Goal: Navigation & Orientation: Understand site structure

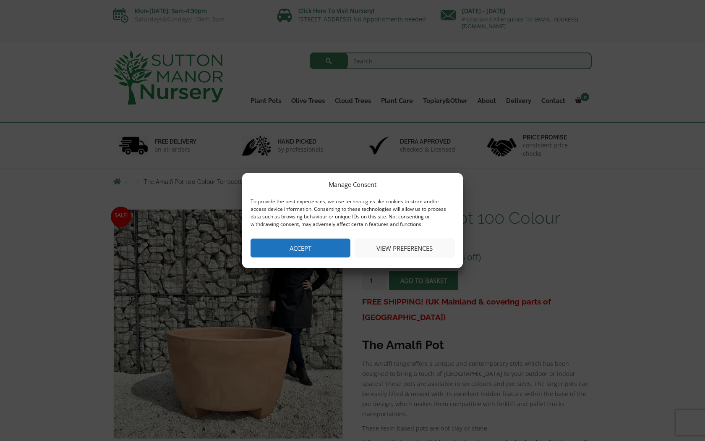
click at [407, 256] on button "View preferences" at bounding box center [405, 247] width 100 height 19
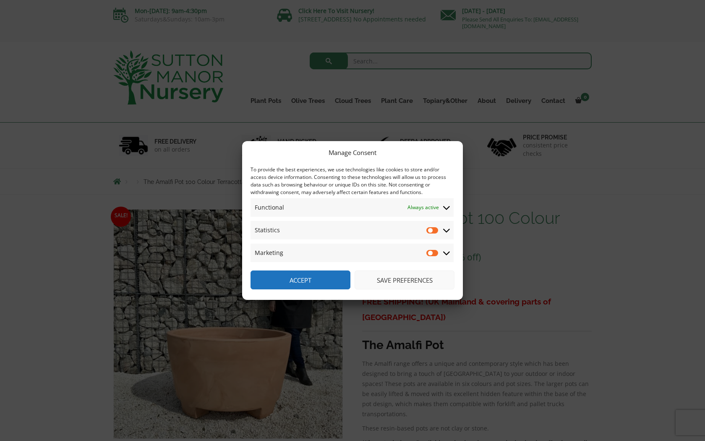
click at [391, 282] on button "Save preferences" at bounding box center [405, 279] width 100 height 19
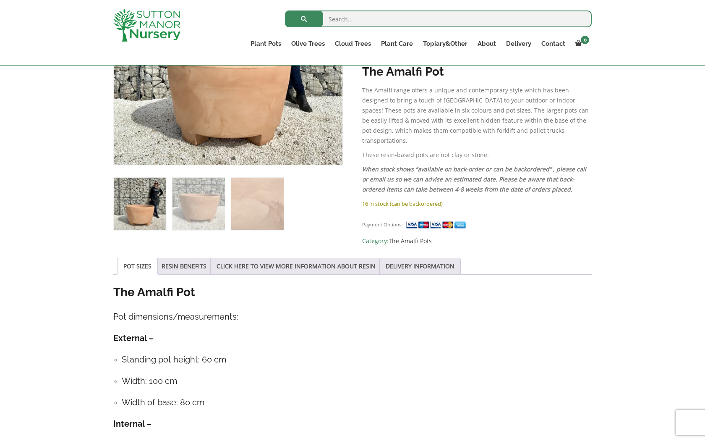
scroll to position [189, 0]
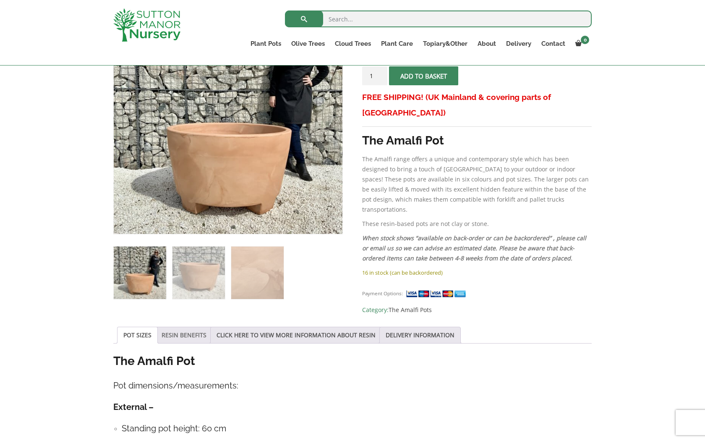
click at [197, 333] on link "RESIN BENEFITS" at bounding box center [184, 335] width 45 height 16
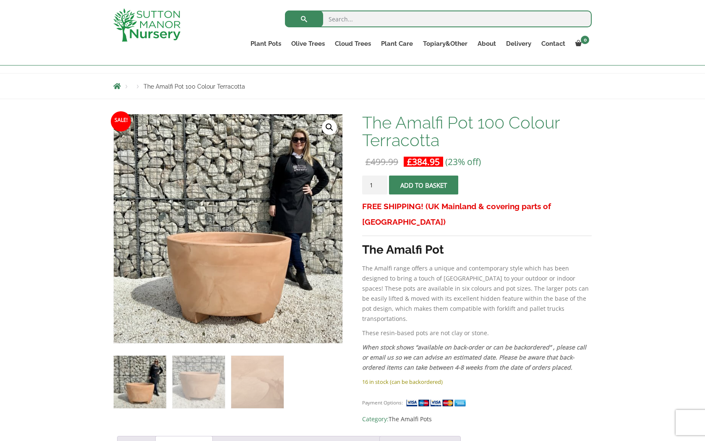
scroll to position [80, 0]
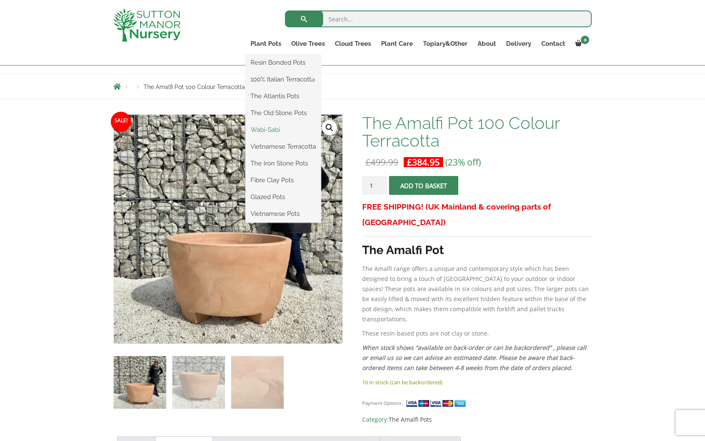
click at [275, 129] on link "Wabi-Sabi" at bounding box center [283, 129] width 76 height 13
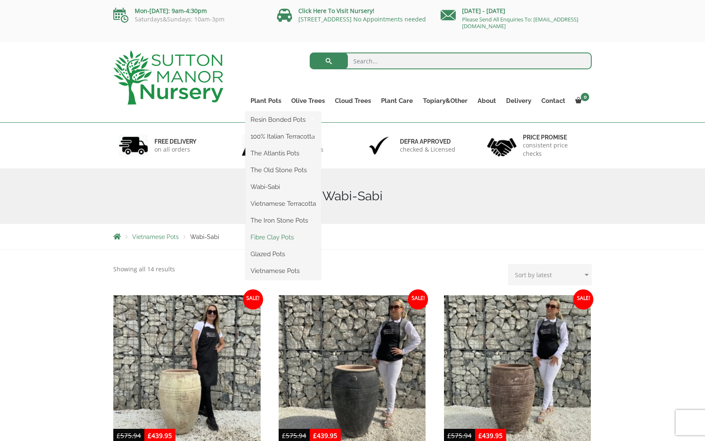
click at [277, 239] on link "Fibre Clay Pots" at bounding box center [283, 237] width 76 height 13
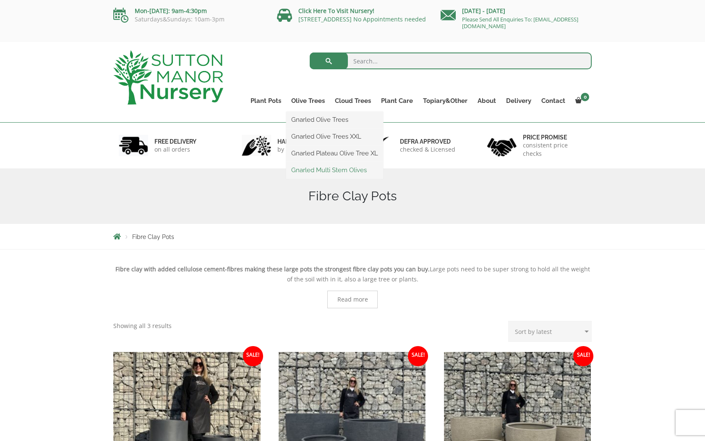
click at [306, 170] on link "Gnarled Multi Stem Olives" at bounding box center [334, 170] width 97 height 13
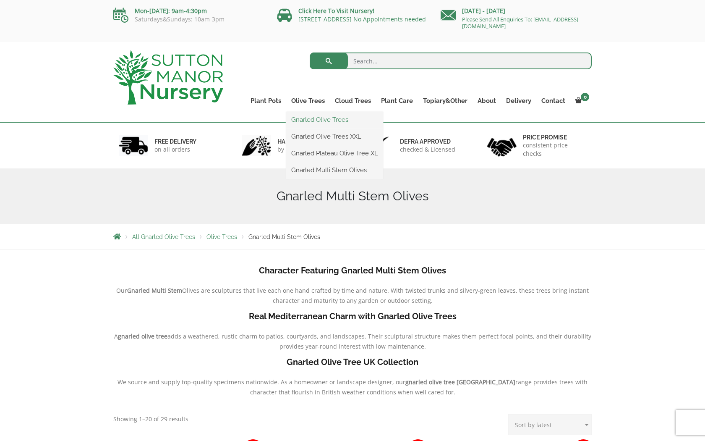
click at [315, 118] on link "Gnarled Olive Trees" at bounding box center [334, 119] width 97 height 13
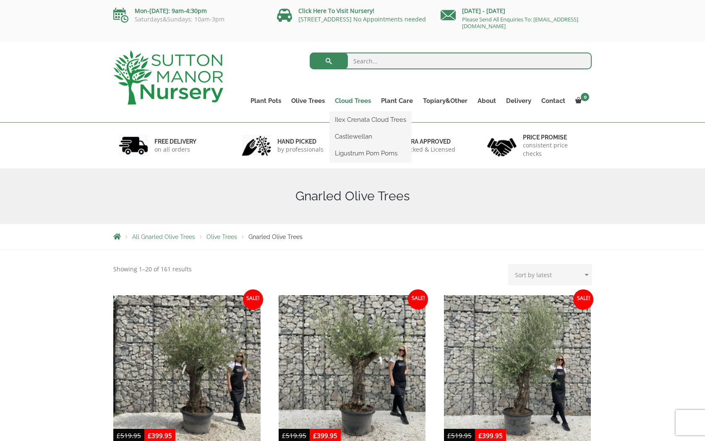
click at [352, 102] on link "Cloud Trees" at bounding box center [353, 101] width 46 height 12
click at [350, 122] on link "Ilex Crenata Cloud Trees" at bounding box center [370, 119] width 81 height 13
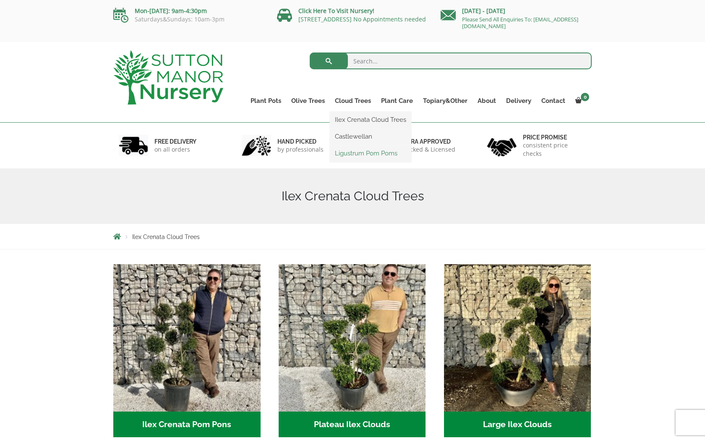
click at [361, 155] on link "Ligustrum Pom Poms" at bounding box center [370, 153] width 81 height 13
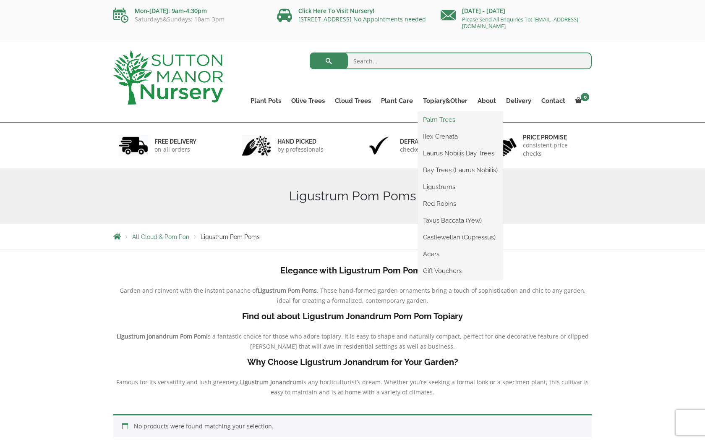
click at [443, 120] on link "Palm Trees" at bounding box center [460, 119] width 85 height 13
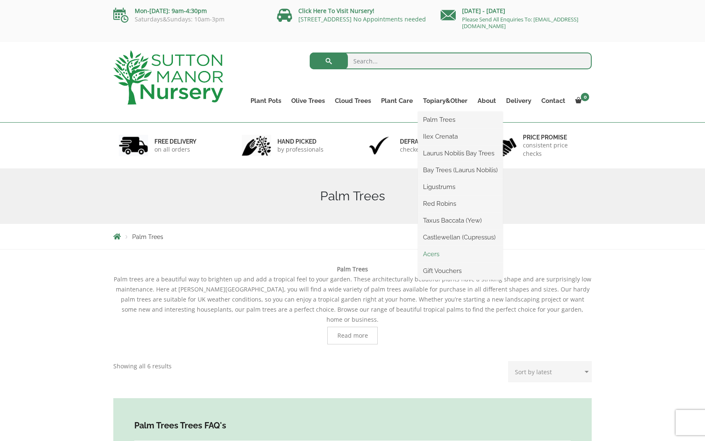
click at [438, 253] on link "Acers" at bounding box center [460, 254] width 85 height 13
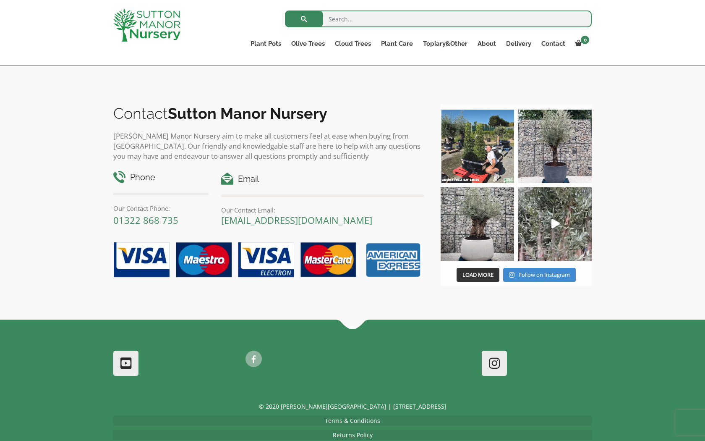
scroll to position [610, 0]
